Goal: Information Seeking & Learning: Learn about a topic

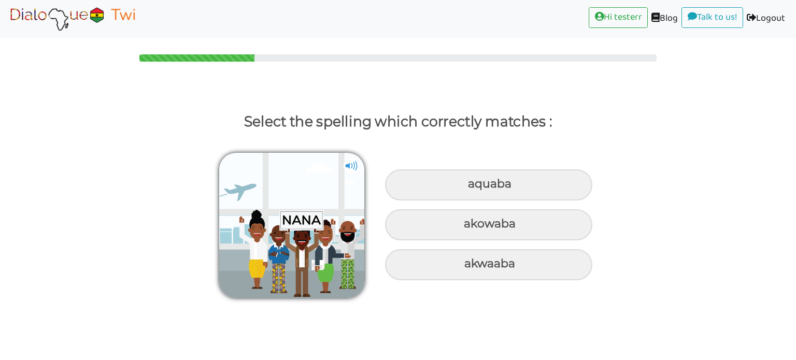
click at [352, 165] on img at bounding box center [351, 166] width 16 height 16
click at [351, 160] on img at bounding box center [351, 166] width 16 height 16
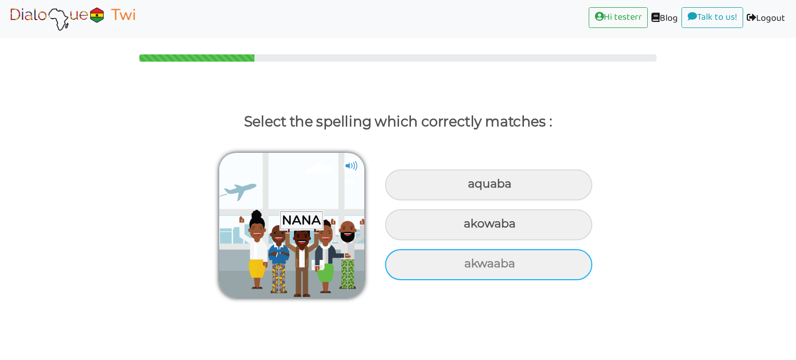
click at [479, 200] on div "akwaaba" at bounding box center [488, 184] width 207 height 31
click at [472, 187] on input "akwaaba" at bounding box center [469, 184] width 7 height 7
radio input "true"
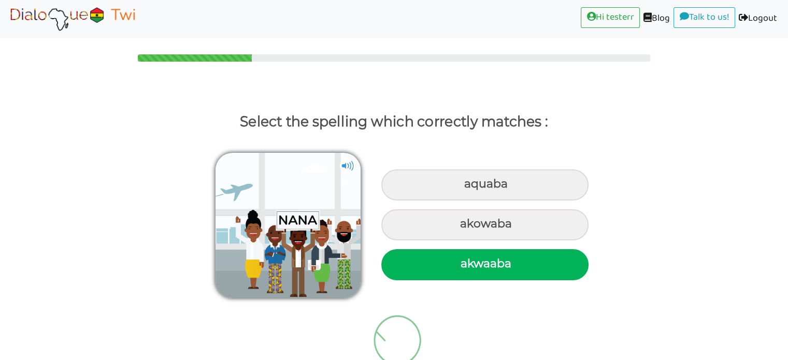
scroll to position [32, 0]
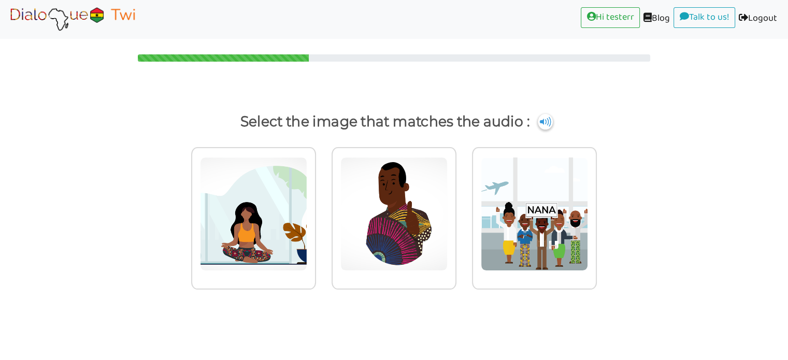
click at [788, 274] on html "Hi testerr (current) Blog (current) Talk to us! (current) Logout (current) Sele…" at bounding box center [394, 180] width 788 height 360
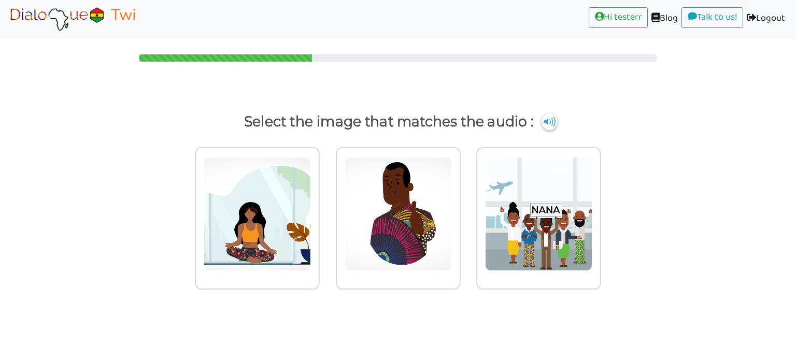
click at [552, 120] on img at bounding box center [549, 121] width 16 height 17
click at [311, 200] on img at bounding box center [257, 214] width 107 height 114
click at [326, 204] on input "radio" at bounding box center [323, 208] width 8 height 8
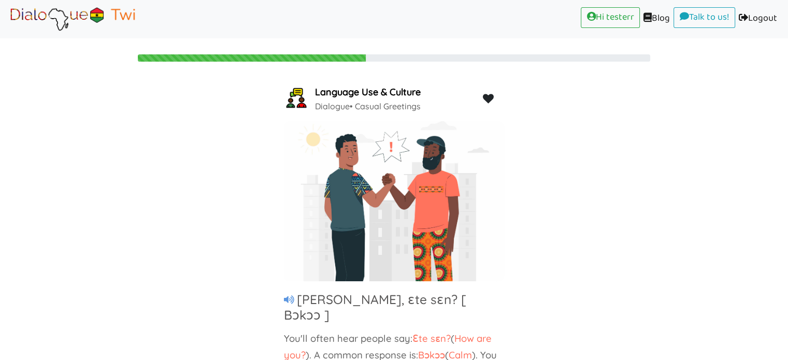
scroll to position [44, 0]
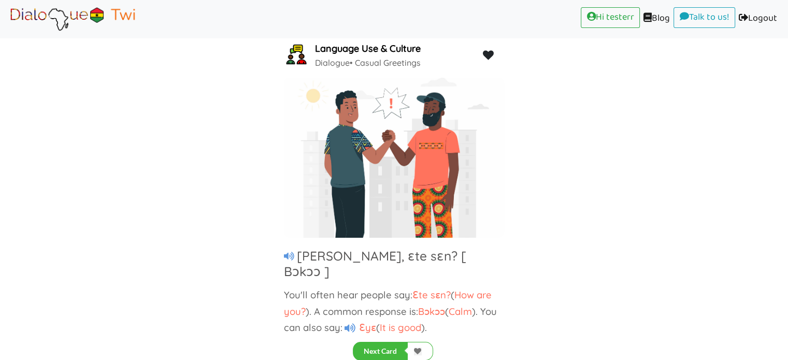
click at [522, 171] on div "Language Use & Culture Dialogue • Casual Greetings [PERSON_NAME], ɛte sɛn? [ Bɔ…" at bounding box center [394, 182] width 788 height 285
click at [378, 347] on button "Next Card" at bounding box center [380, 351] width 55 height 19
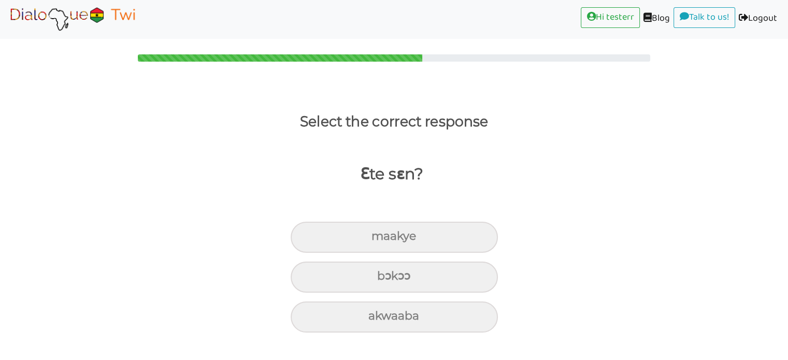
scroll to position [0, 0]
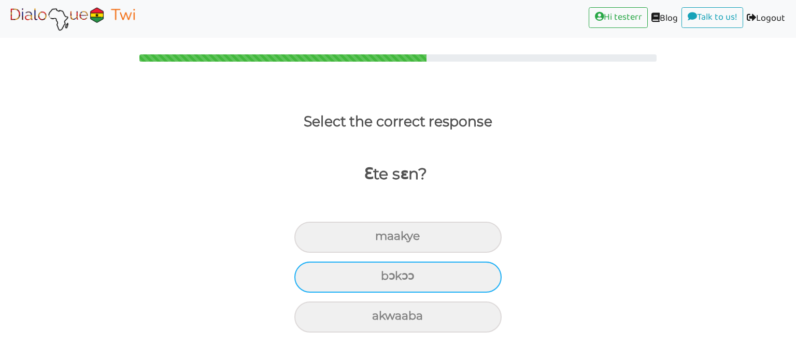
click at [402, 253] on div "bɔkɔɔ" at bounding box center [397, 237] width 207 height 31
click at [383, 240] on input "bɔkɔɔ" at bounding box center [379, 236] width 7 height 7
radio input "true"
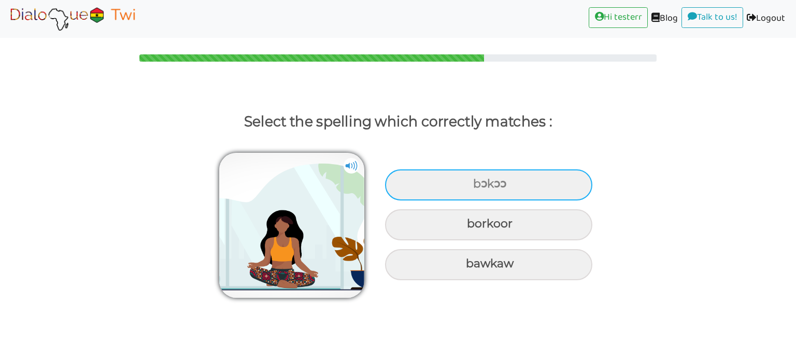
click at [499, 196] on div "bɔkɔɔ" at bounding box center [488, 184] width 207 height 31
click at [478, 187] on input "bɔkɔɔ" at bounding box center [474, 184] width 7 height 7
radio input "true"
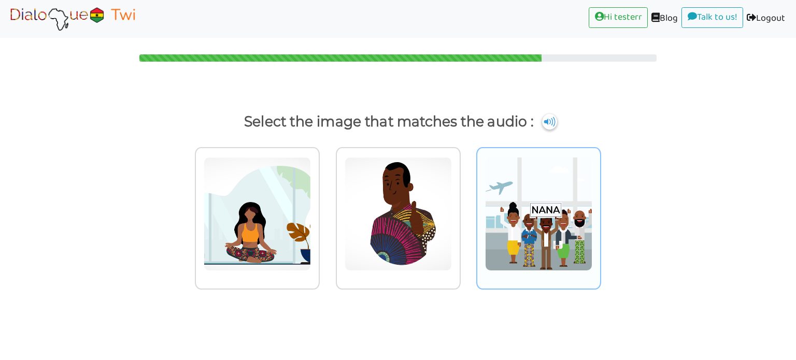
click at [311, 221] on img at bounding box center [257, 214] width 107 height 114
click at [326, 211] on input "radio" at bounding box center [323, 208] width 8 height 8
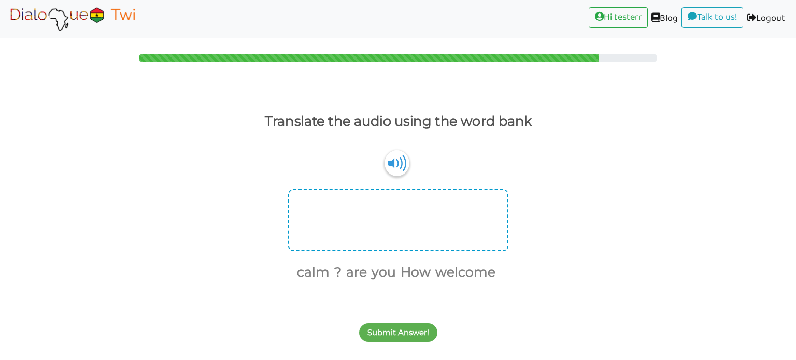
click at [350, 219] on div at bounding box center [398, 220] width 220 height 62
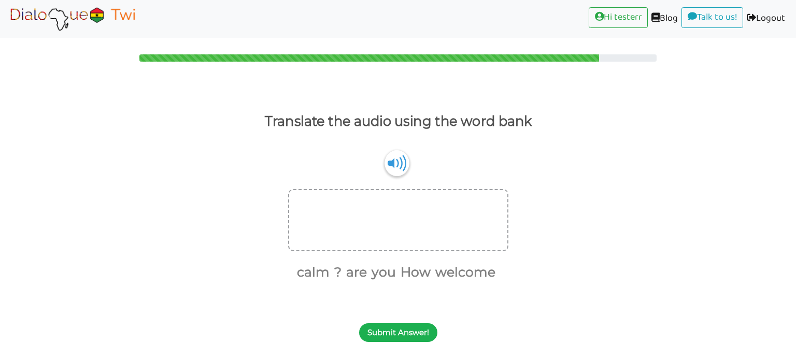
click at [394, 331] on button "Submit Answer!" at bounding box center [398, 332] width 78 height 19
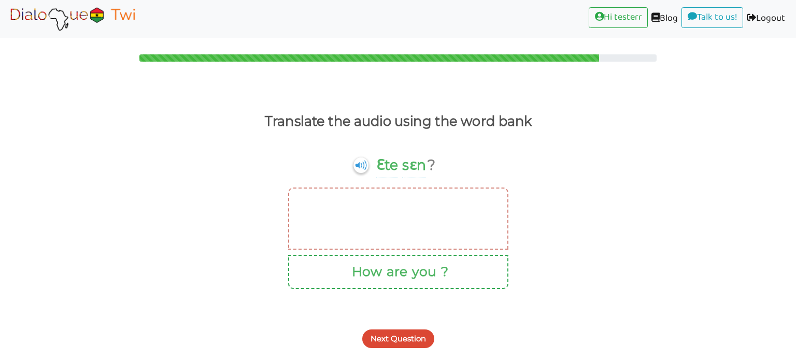
click at [383, 264] on button "are" at bounding box center [395, 272] width 24 height 20
click at [398, 330] on button "Next Question" at bounding box center [398, 338] width 72 height 19
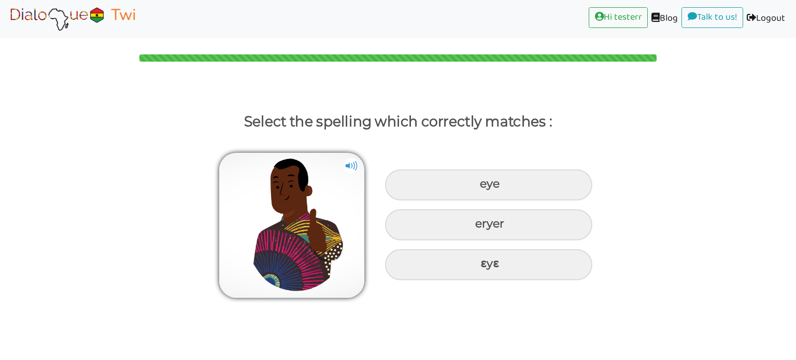
click at [338, 187] on img at bounding box center [291, 225] width 145 height 145
click at [346, 169] on img at bounding box center [351, 166] width 16 height 16
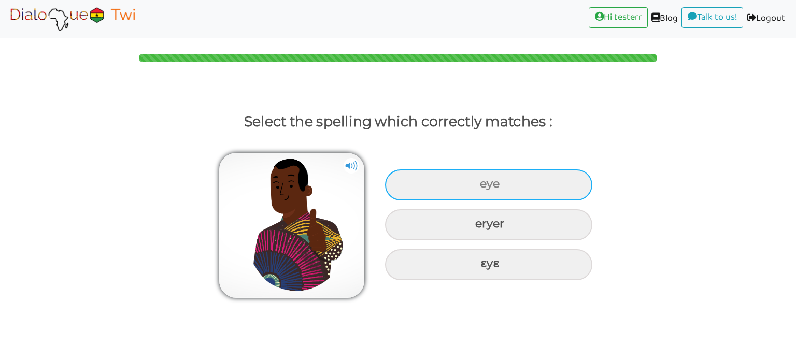
click at [486, 188] on div "eye" at bounding box center [488, 184] width 207 height 31
click at [484, 187] on input "eye" at bounding box center [481, 184] width 7 height 7
radio input "true"
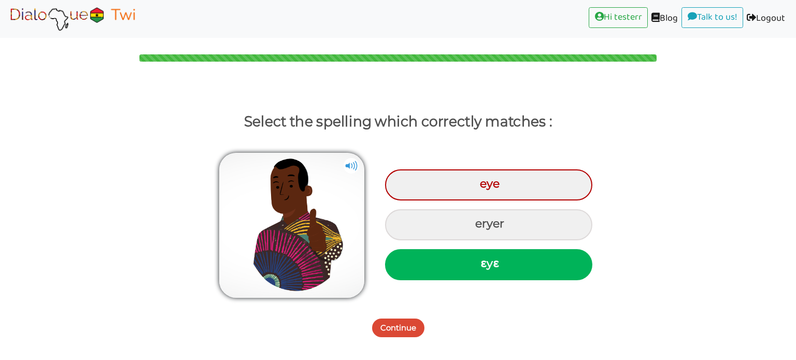
click at [401, 330] on button "Continue" at bounding box center [398, 328] width 52 height 19
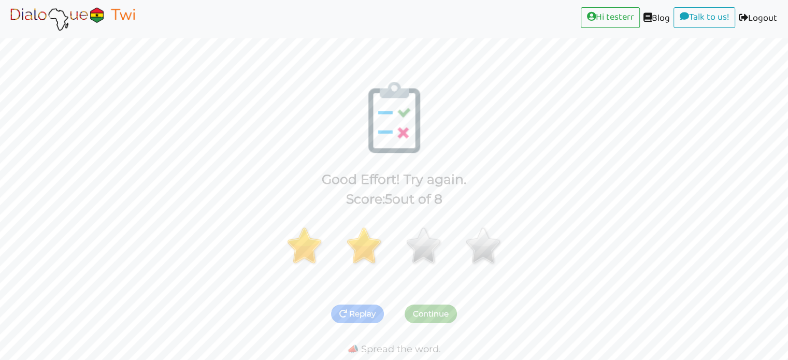
scroll to position [24, 0]
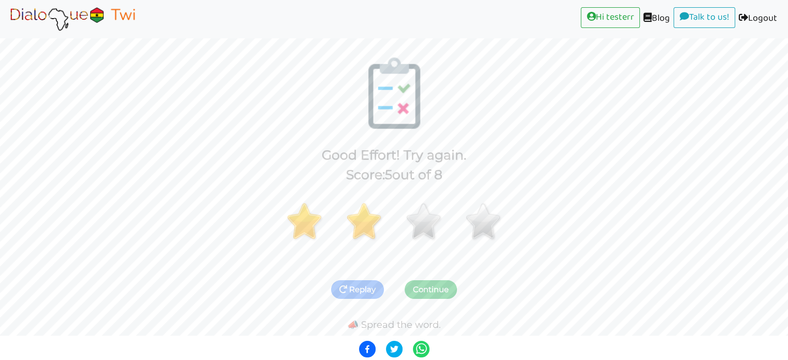
click at [441, 287] on button "Continue" at bounding box center [430, 289] width 52 height 19
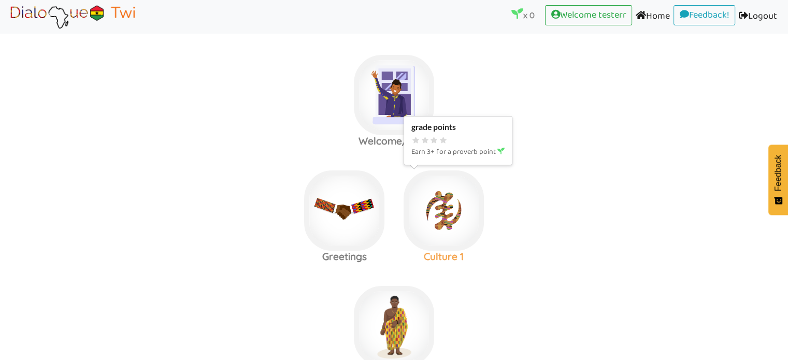
click at [434, 135] on img at bounding box center [394, 95] width 80 height 80
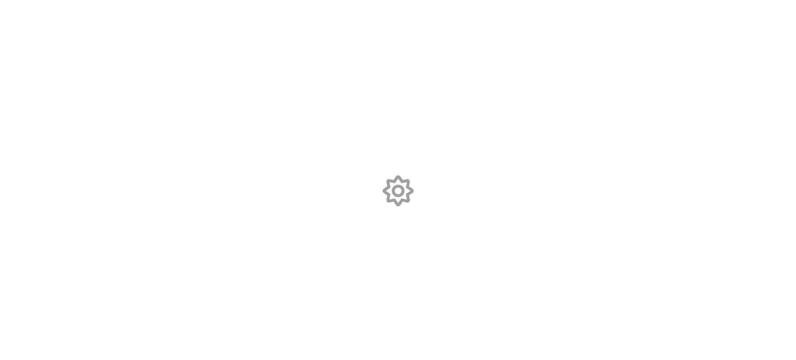
click at [450, 256] on body at bounding box center [398, 180] width 796 height 360
